Goal: Navigation & Orientation: Find specific page/section

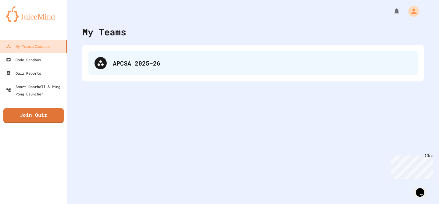
click at [210, 66] on div "APCSA 2025-26" at bounding box center [262, 62] width 299 height 9
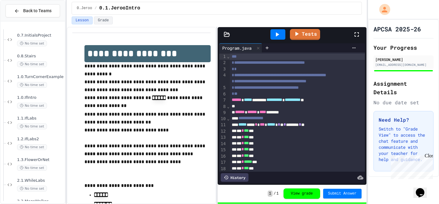
scroll to position [245, 0]
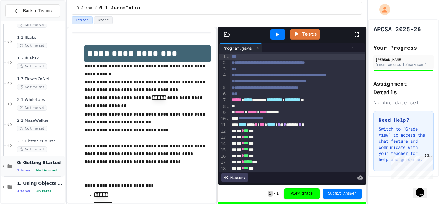
click at [3, 165] on icon at bounding box center [3, 165] width 5 height 5
